Goal: Information Seeking & Learning: Learn about a topic

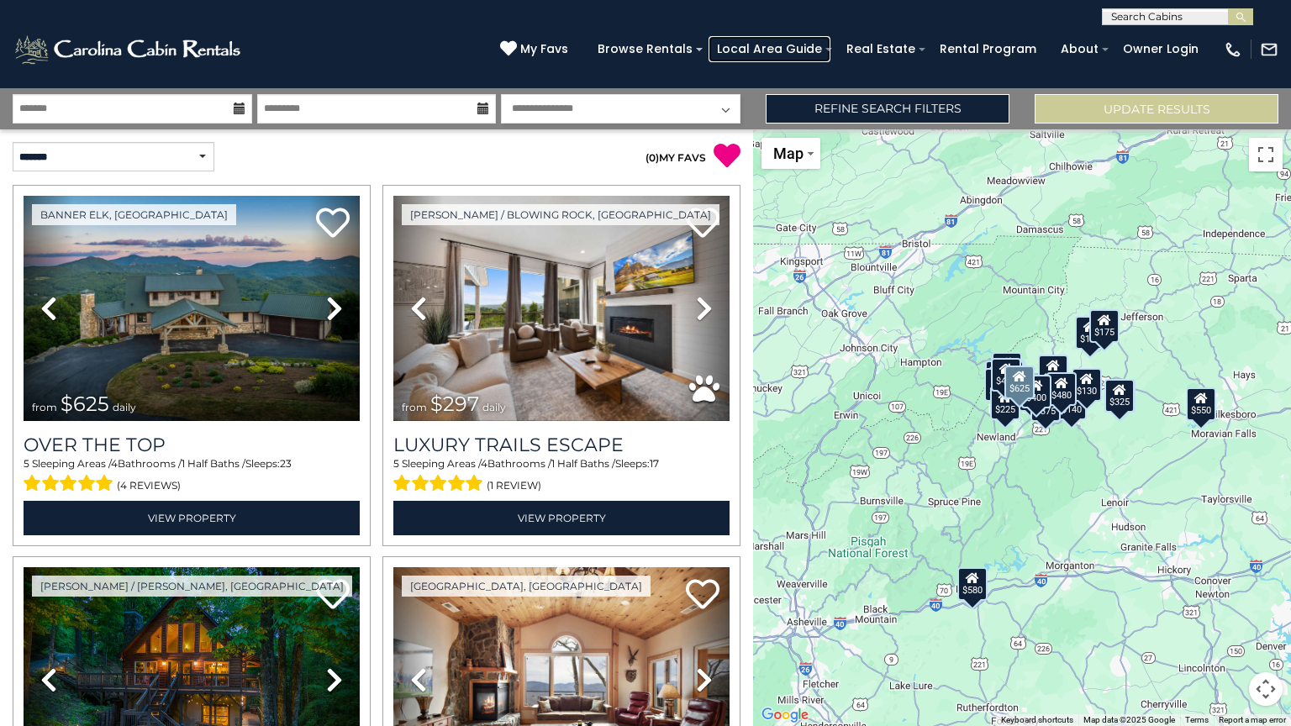
click at [785, 49] on link "Local Area Guide" at bounding box center [770, 49] width 122 height 26
